Goal: Communication & Community: Answer question/provide support

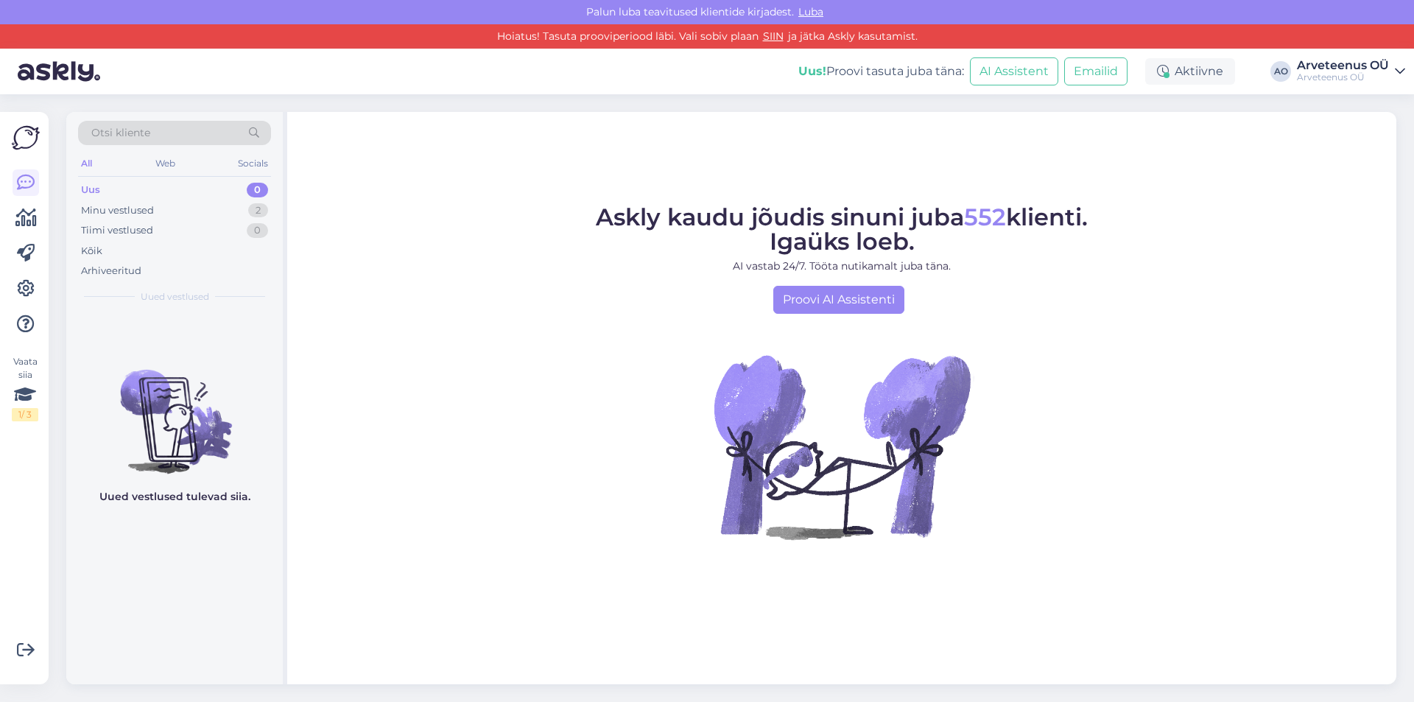
click at [133, 214] on div "Minu vestlused" at bounding box center [117, 210] width 73 height 15
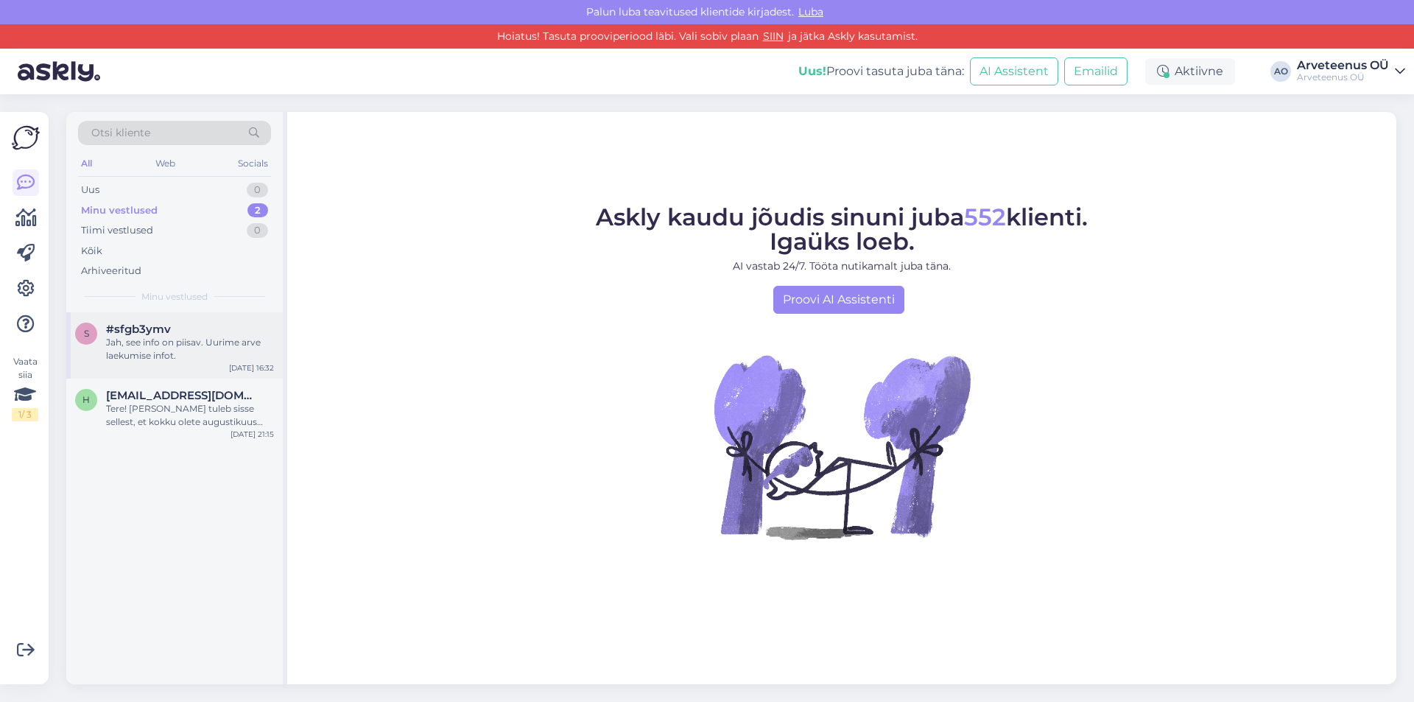
click at [160, 340] on div "Jah, see info on piisav. Uurime arve laekumise infot." at bounding box center [190, 349] width 168 height 27
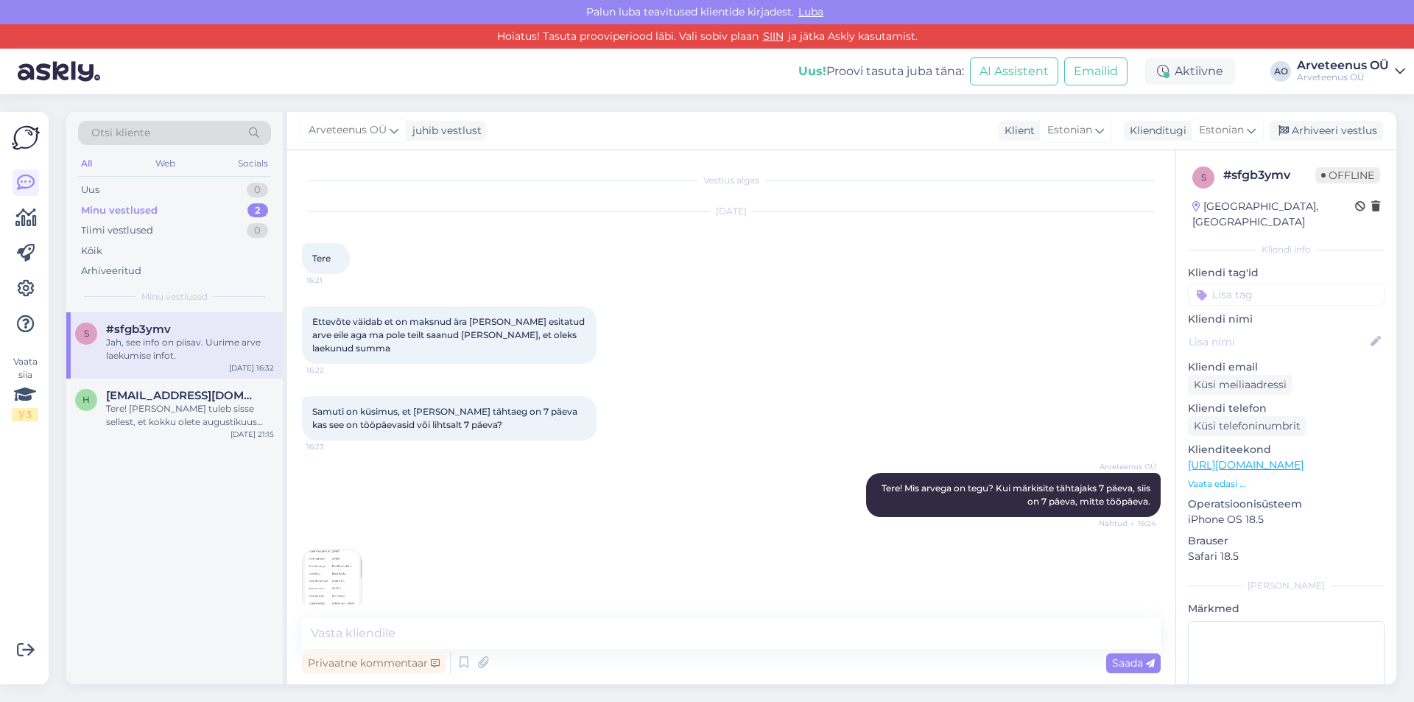
scroll to position [225, 0]
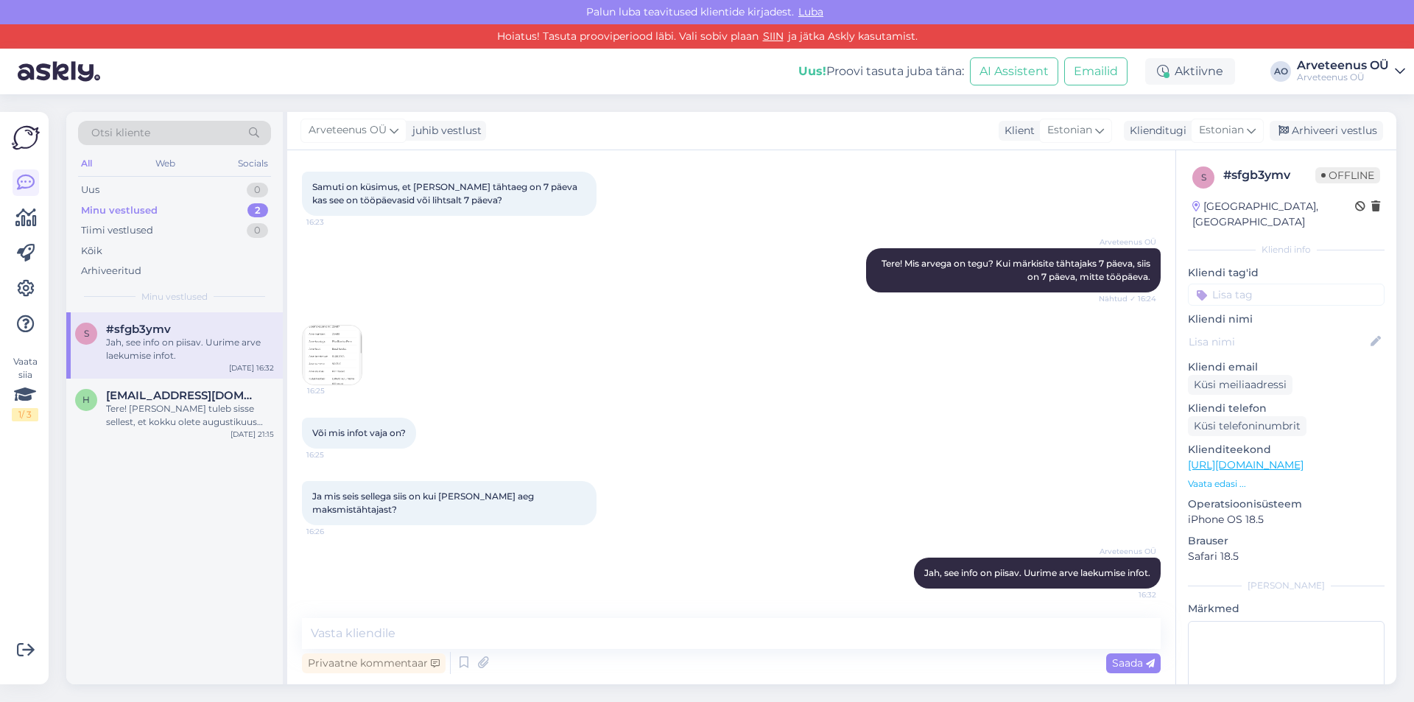
click at [310, 364] on img at bounding box center [332, 355] width 59 height 59
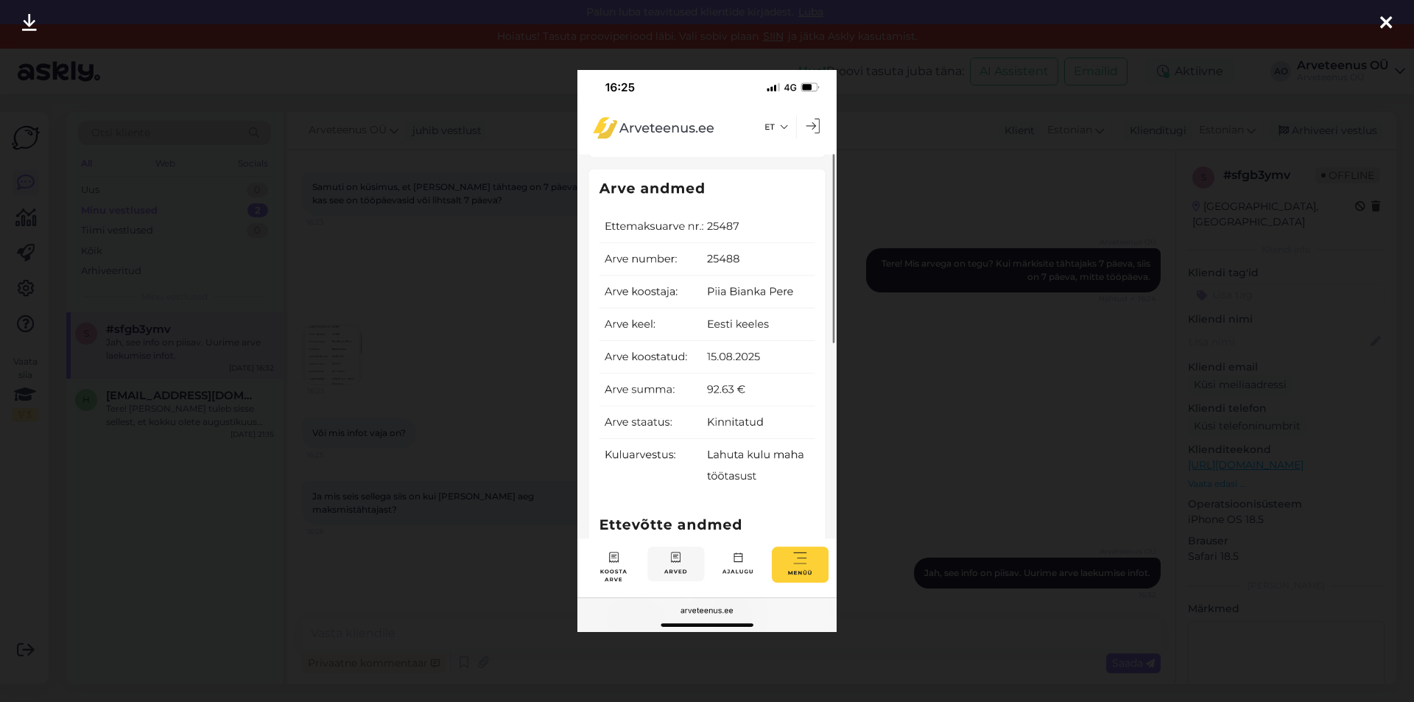
click at [1385, 22] on icon at bounding box center [1386, 23] width 12 height 19
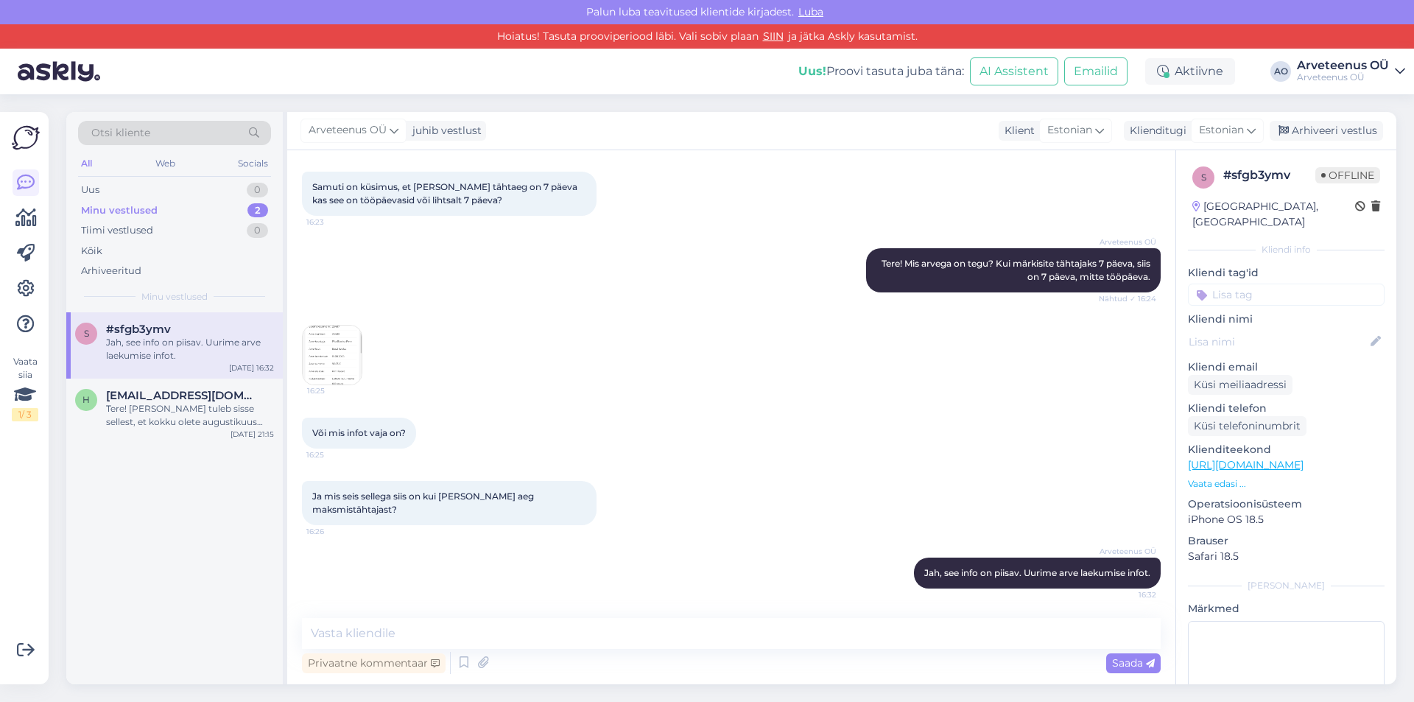
scroll to position [151, 0]
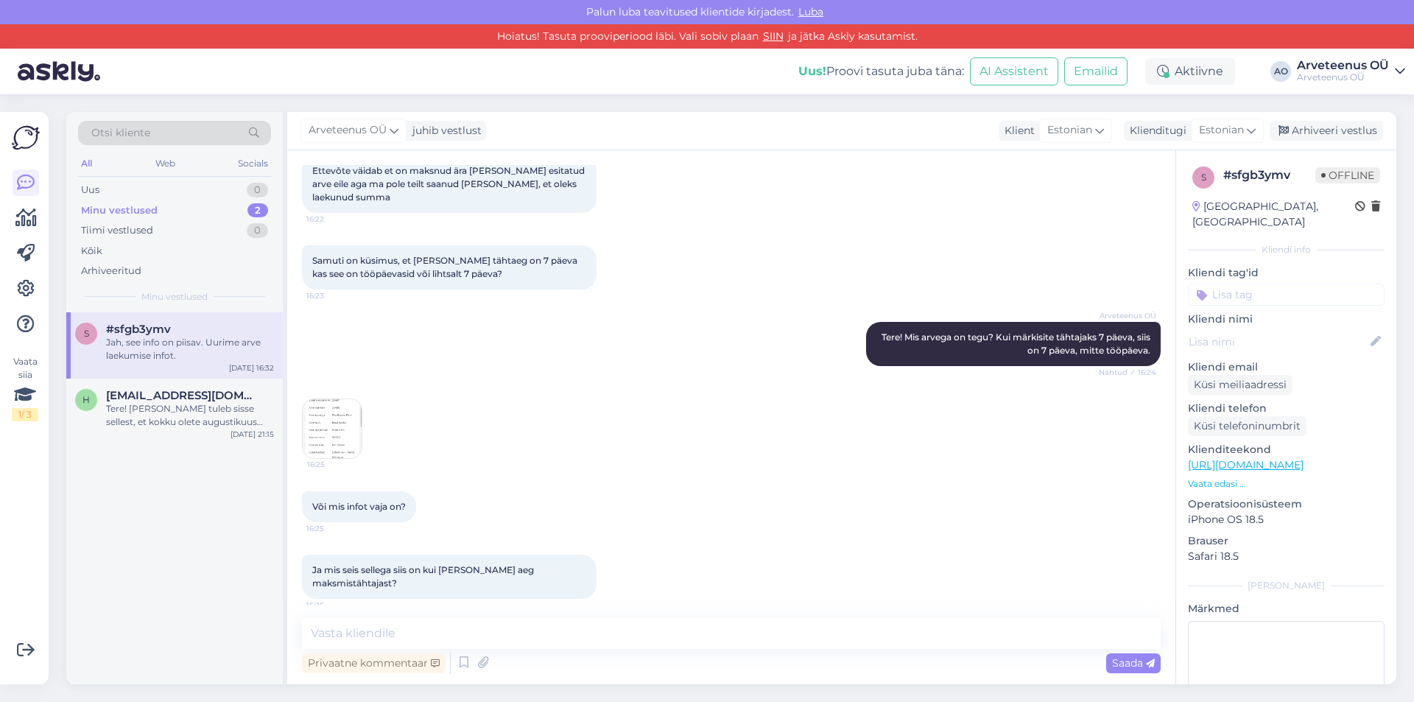
click at [342, 424] on img at bounding box center [332, 428] width 59 height 59
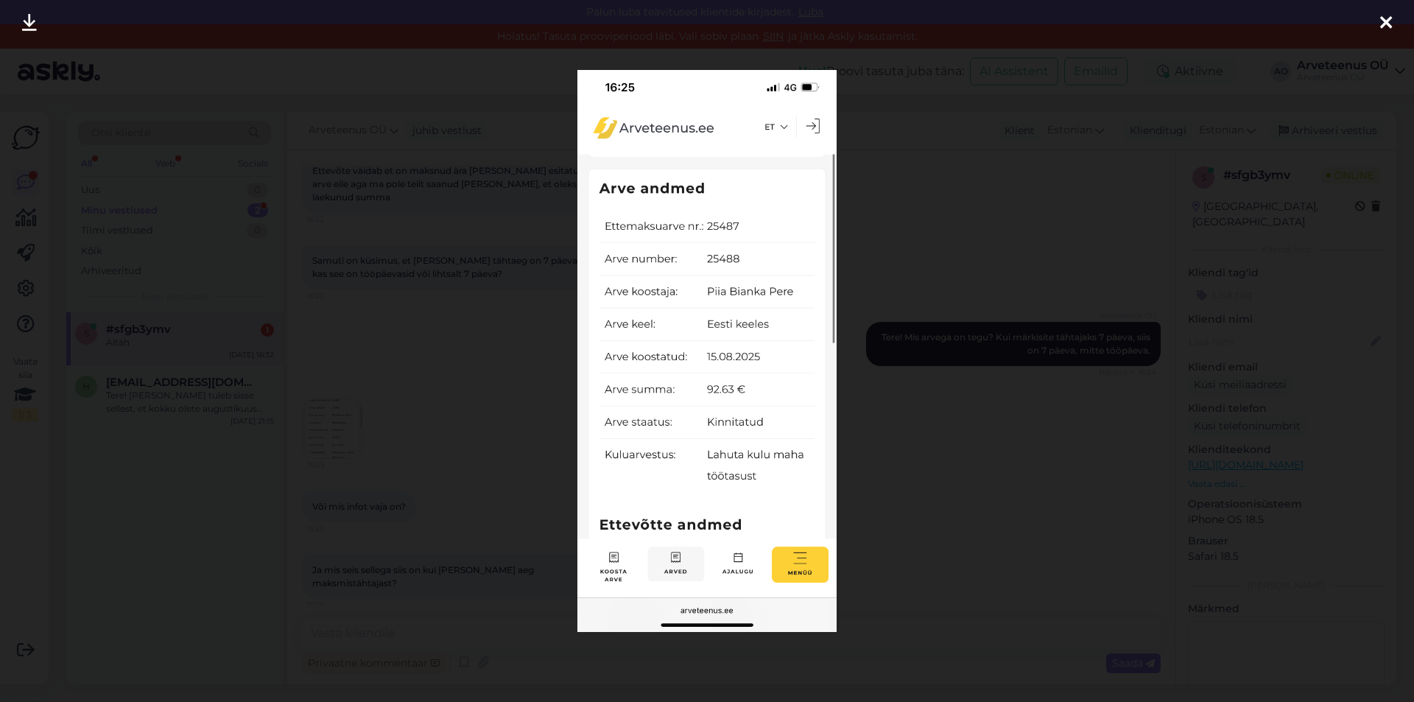
scroll to position [288, 0]
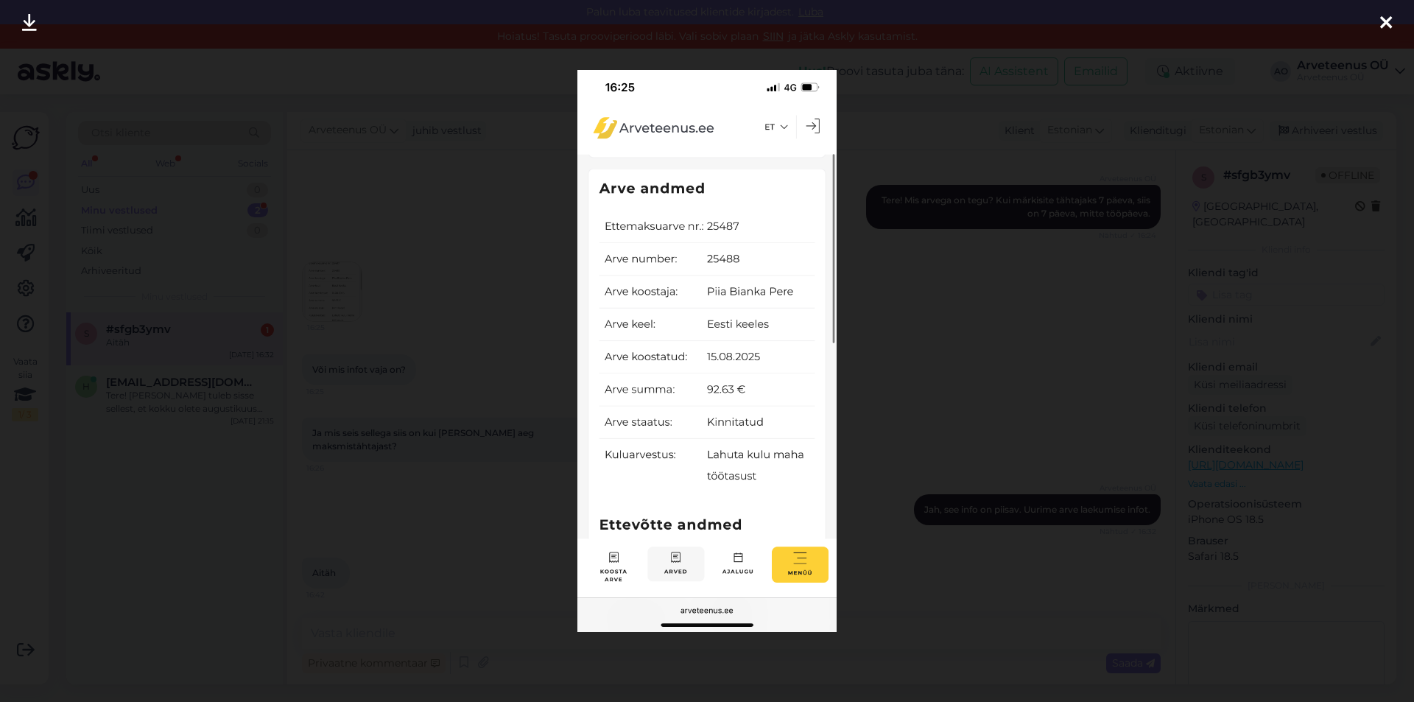
click at [1377, 21] on div at bounding box center [1385, 23] width 29 height 46
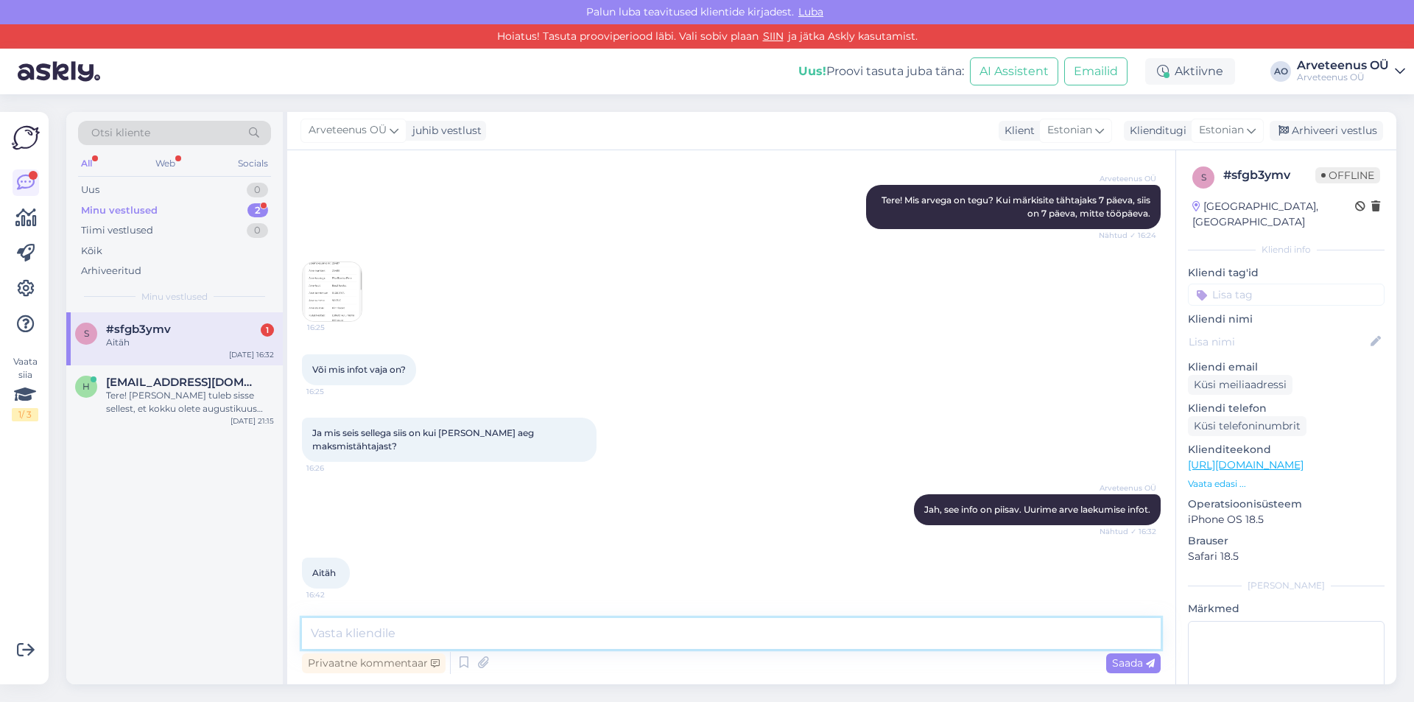
click at [415, 630] on textarea at bounding box center [731, 633] width 859 height 31
type textarea "T"
type textarea "[PERSON_NAME] peaks Teile raha laekuma - IT veel selgitab põhjust, miks viivitu…"
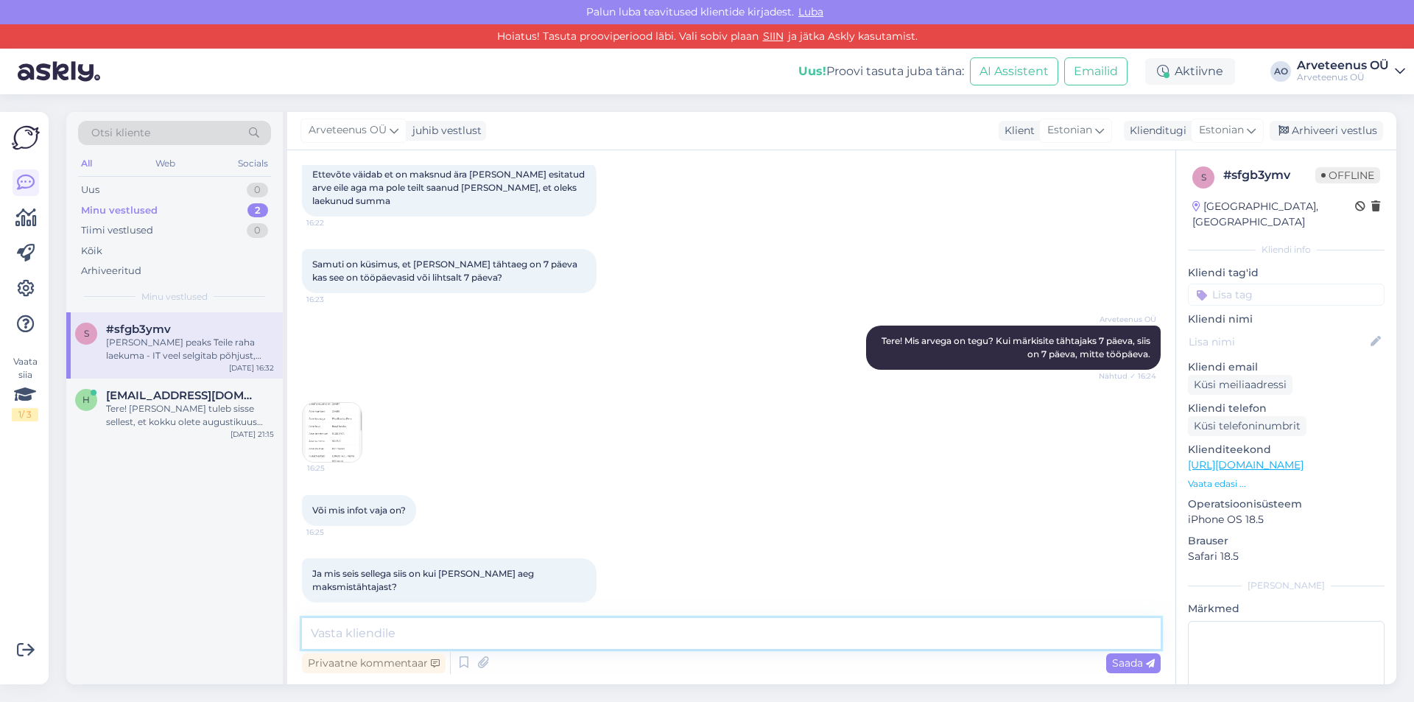
scroll to position [221, 0]
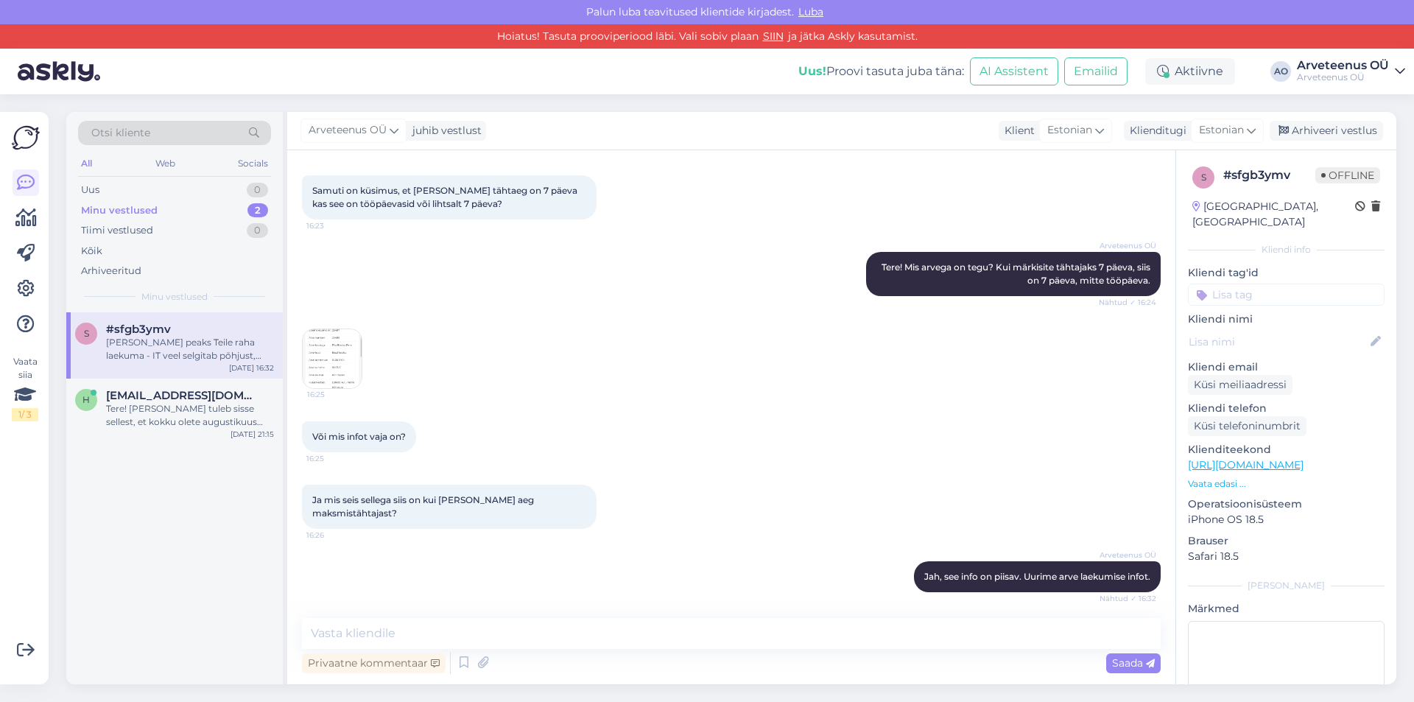
click at [320, 350] on img at bounding box center [332, 358] width 59 height 59
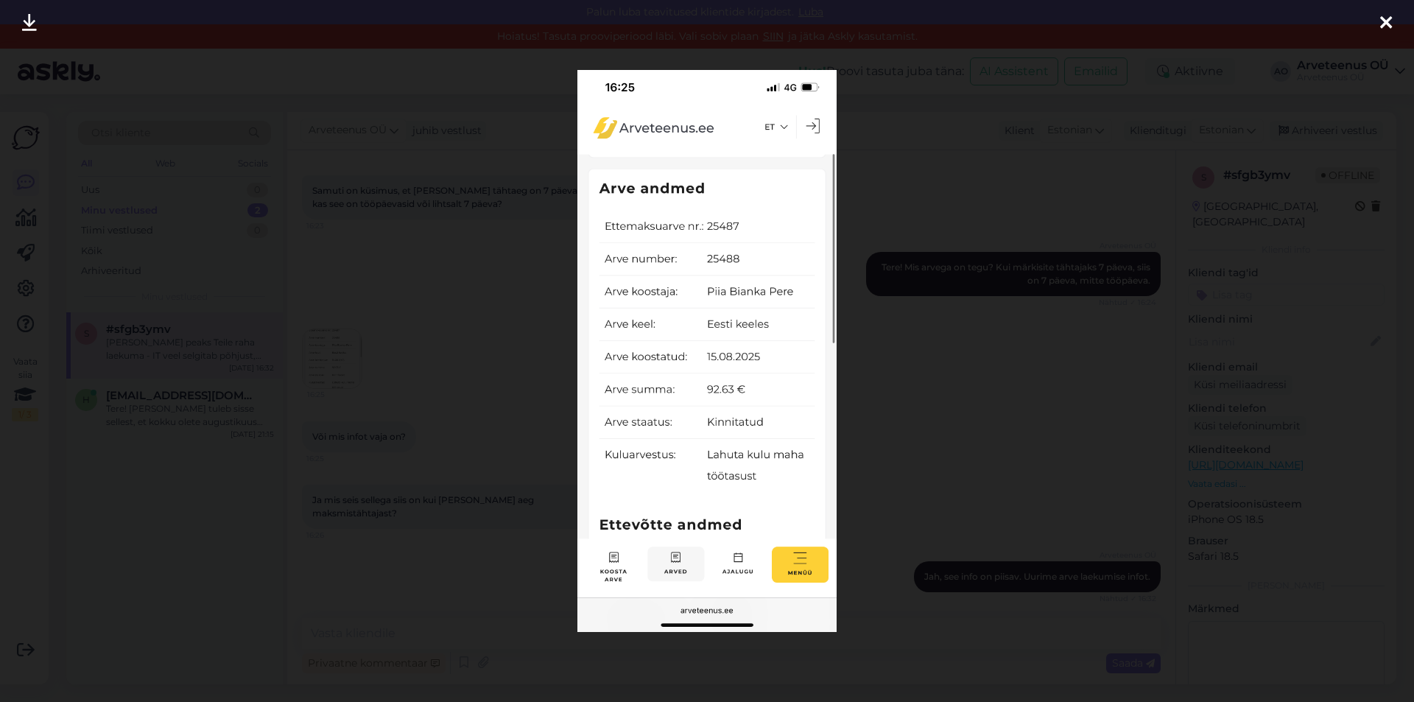
click at [1382, 15] on icon at bounding box center [1386, 23] width 12 height 19
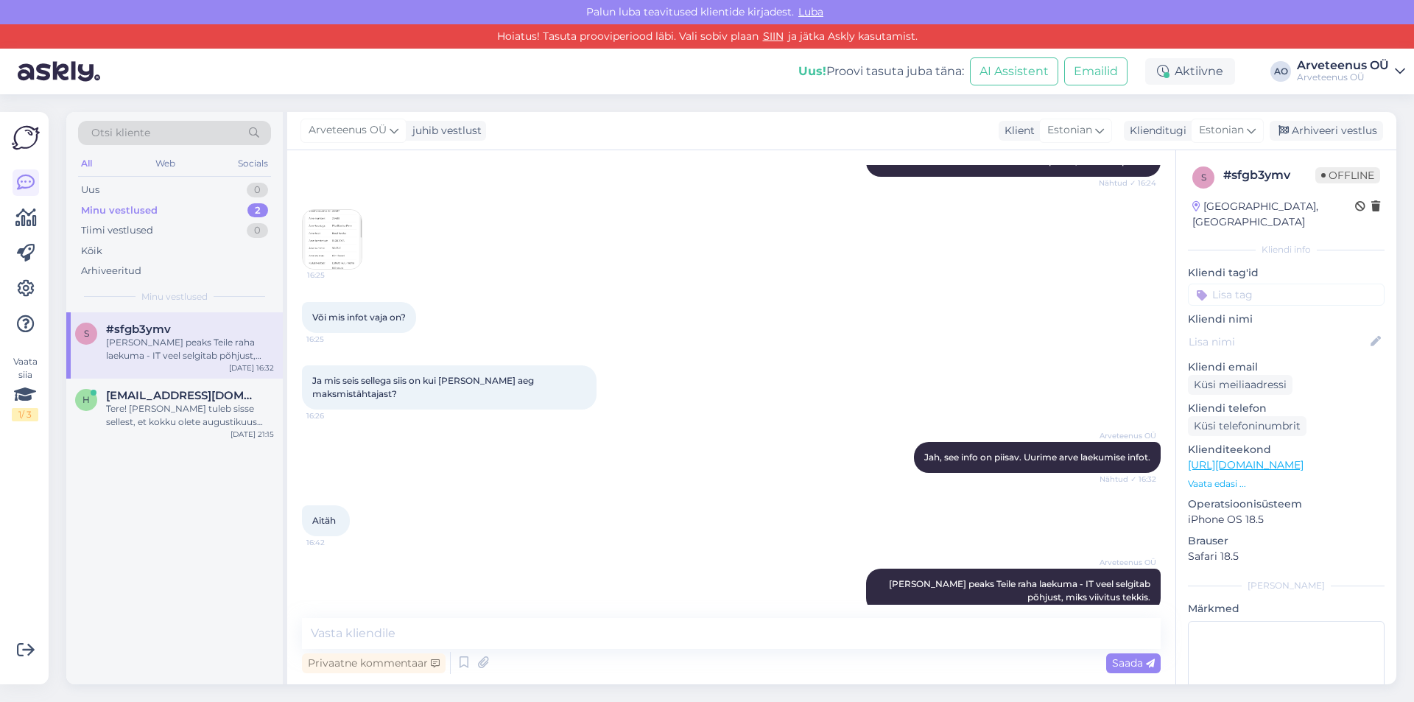
scroll to position [365, 0]
